Goal: Information Seeking & Learning: Understand process/instructions

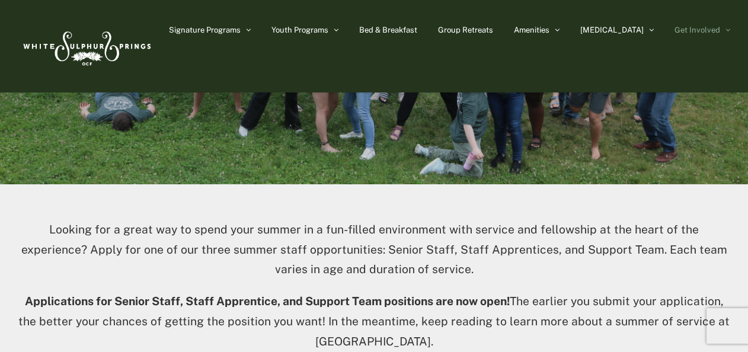
scroll to position [533, 0]
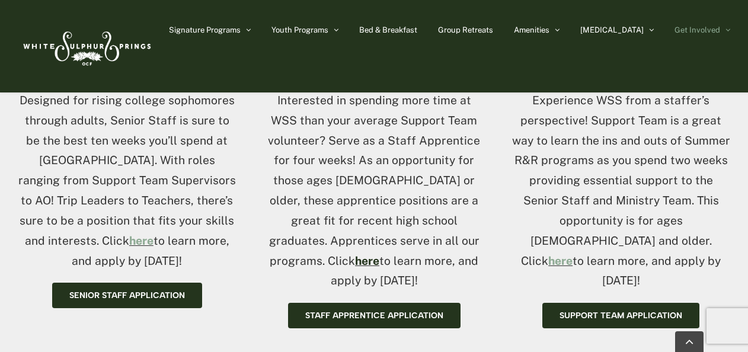
click at [379, 254] on link "here" at bounding box center [367, 260] width 24 height 13
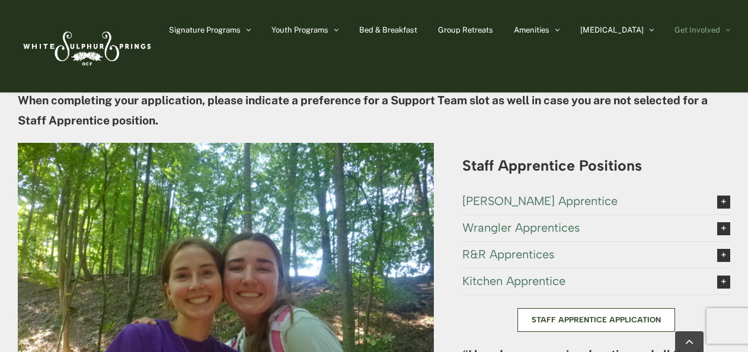
scroll to position [2261, 0]
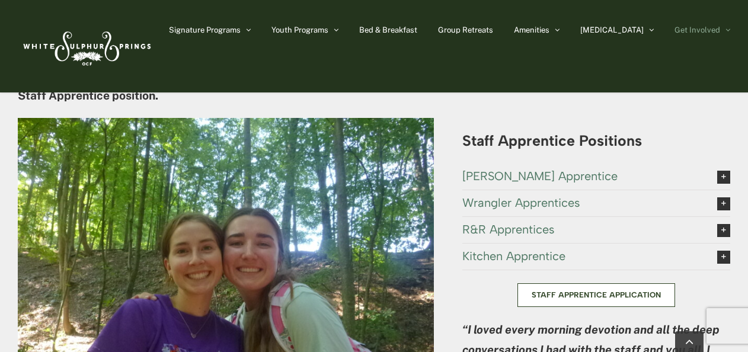
click at [722, 283] on div "Staff Apprentice Application" at bounding box center [596, 295] width 268 height 24
click at [720, 224] on icon at bounding box center [723, 230] width 13 height 13
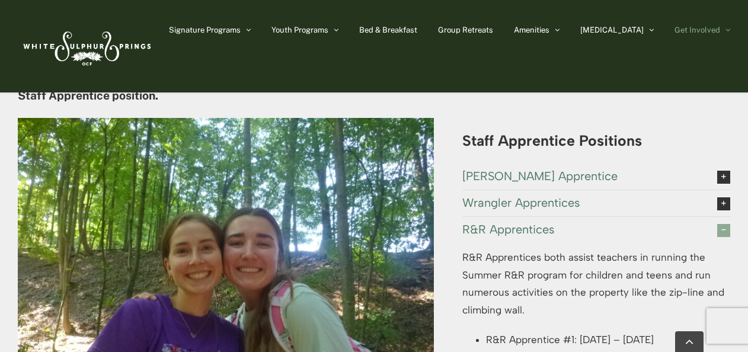
click at [724, 224] on icon at bounding box center [723, 230] width 13 height 13
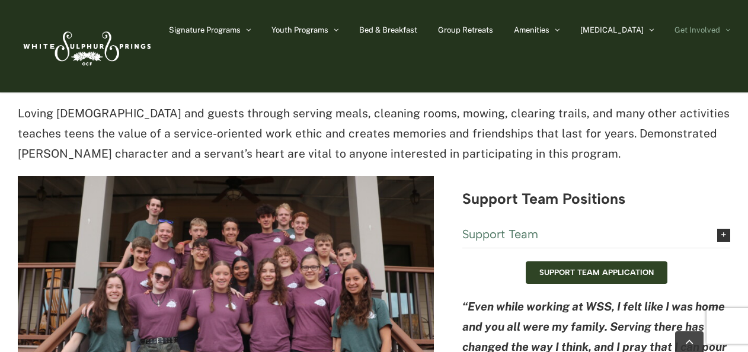
scroll to position [2854, 0]
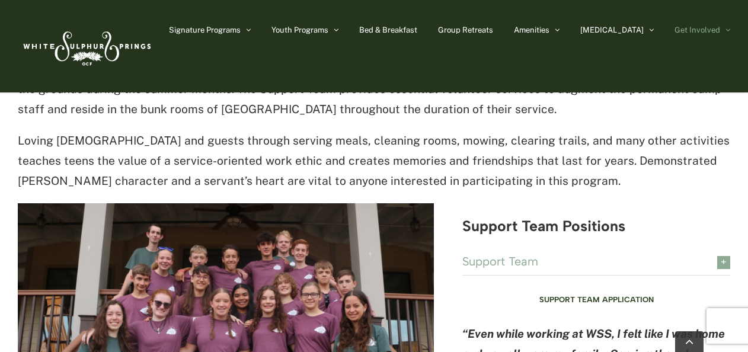
click at [724, 256] on icon at bounding box center [723, 262] width 13 height 13
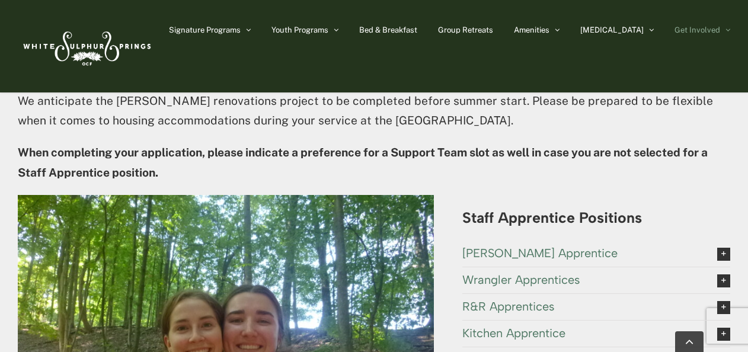
scroll to position [2202, 0]
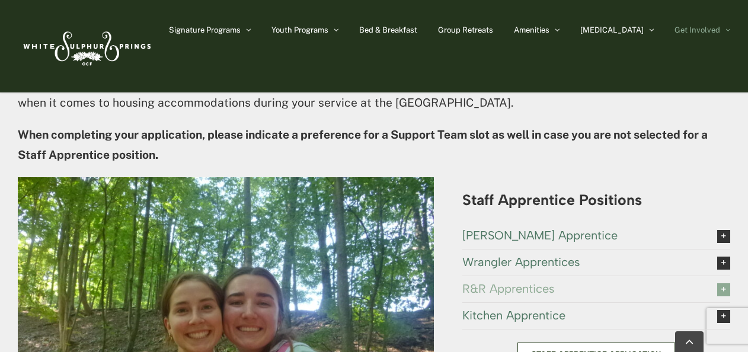
click at [720, 282] on span at bounding box center [723, 289] width 13 height 14
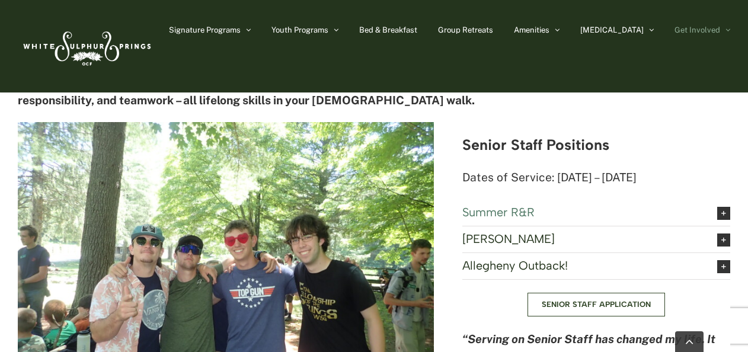
scroll to position [1372, 0]
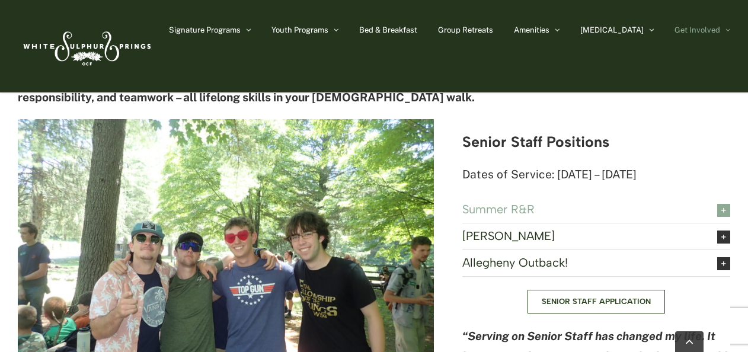
click at [723, 204] on icon at bounding box center [723, 210] width 13 height 13
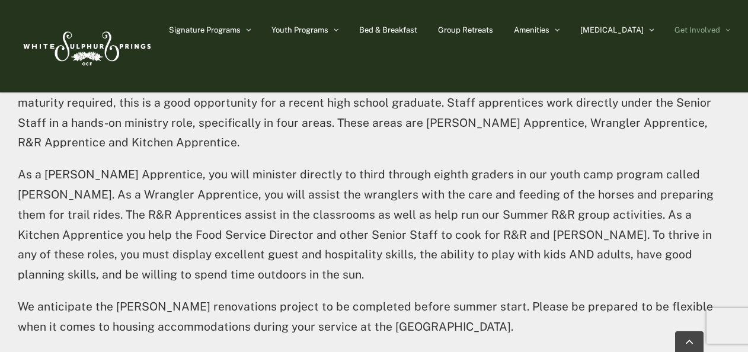
scroll to position [2498, 0]
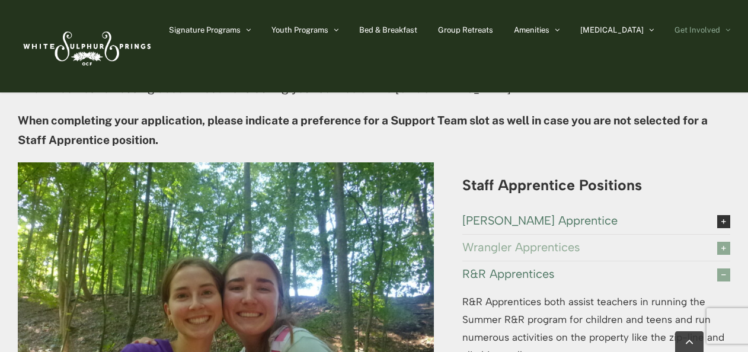
click at [725, 242] on icon at bounding box center [723, 248] width 13 height 13
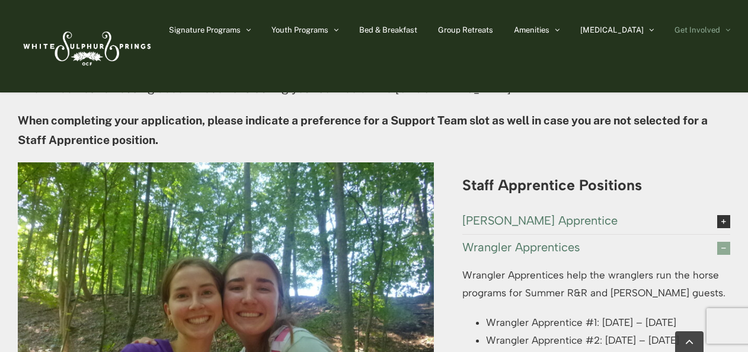
click at [724, 242] on icon at bounding box center [723, 248] width 13 height 13
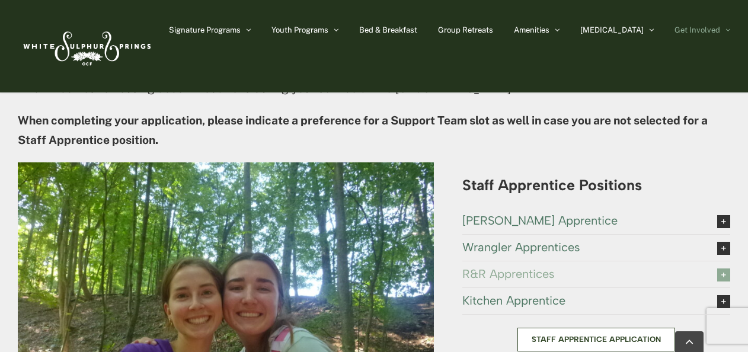
click at [730, 210] on div "Staff Apprentices Staff Apprentices serve over a four-week period, an opportuni…" at bounding box center [374, 183] width 748 height 862
click at [727, 268] on icon at bounding box center [723, 274] width 13 height 13
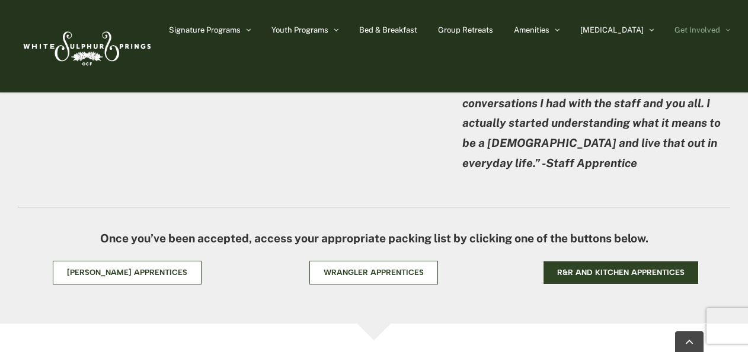
scroll to position [2913, 0]
